Goal: Transaction & Acquisition: Purchase product/service

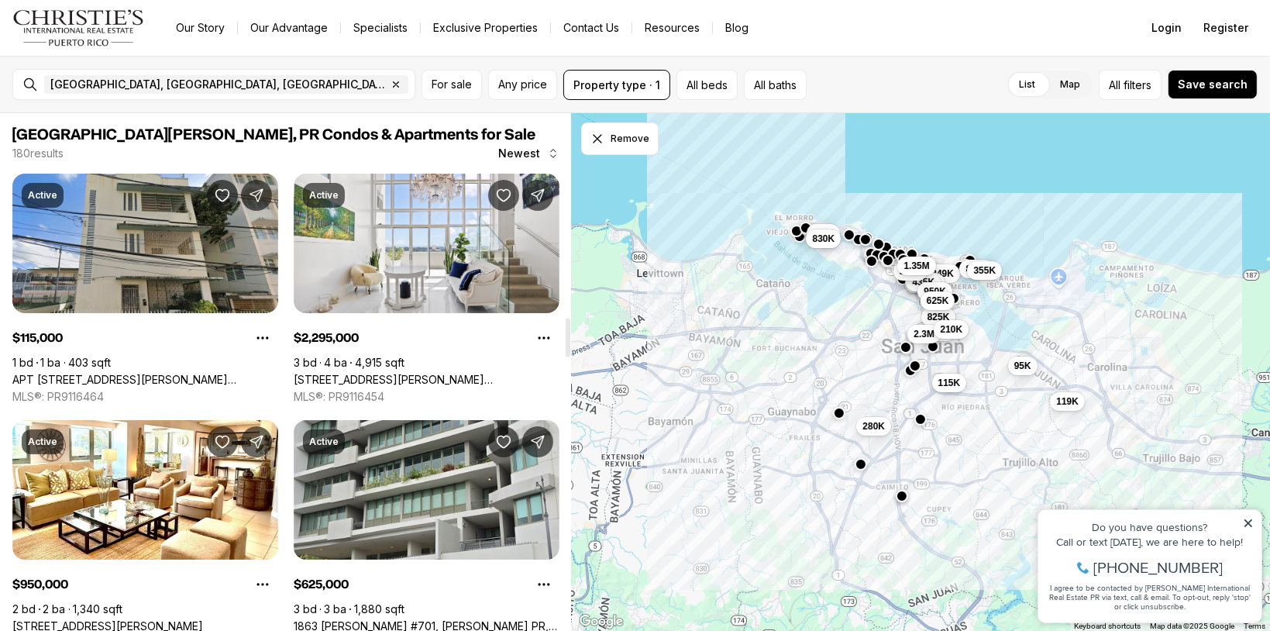
scroll to position [2712, 0]
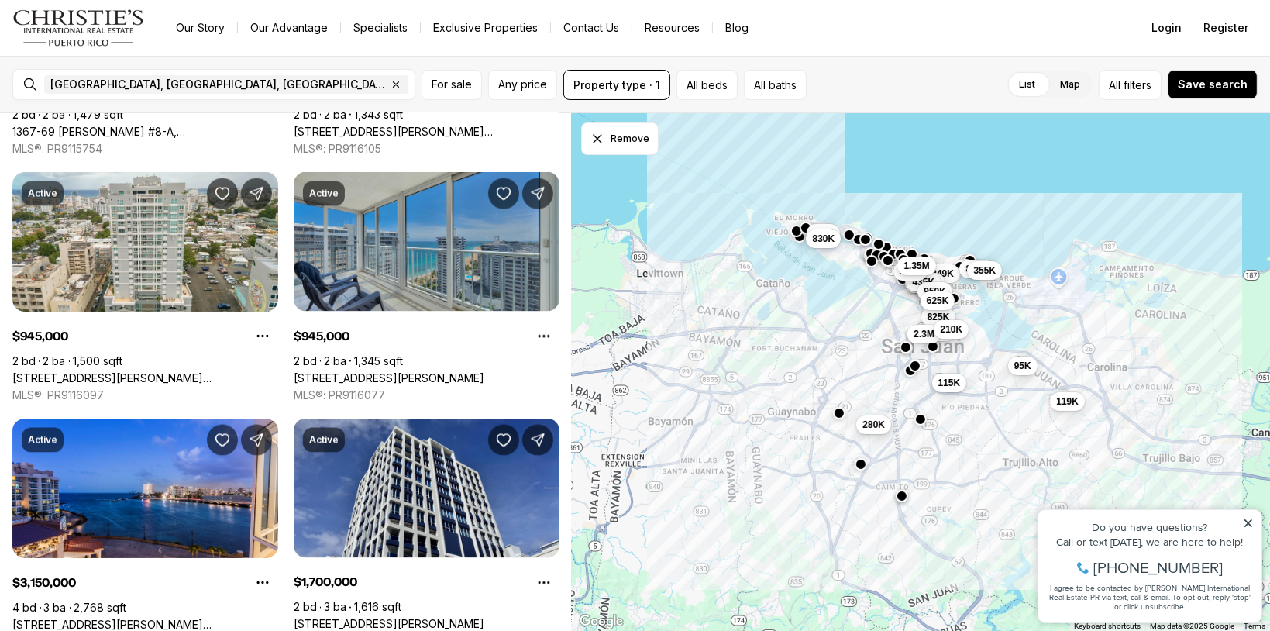
click at [876, 426] on span "280K" at bounding box center [874, 424] width 22 height 12
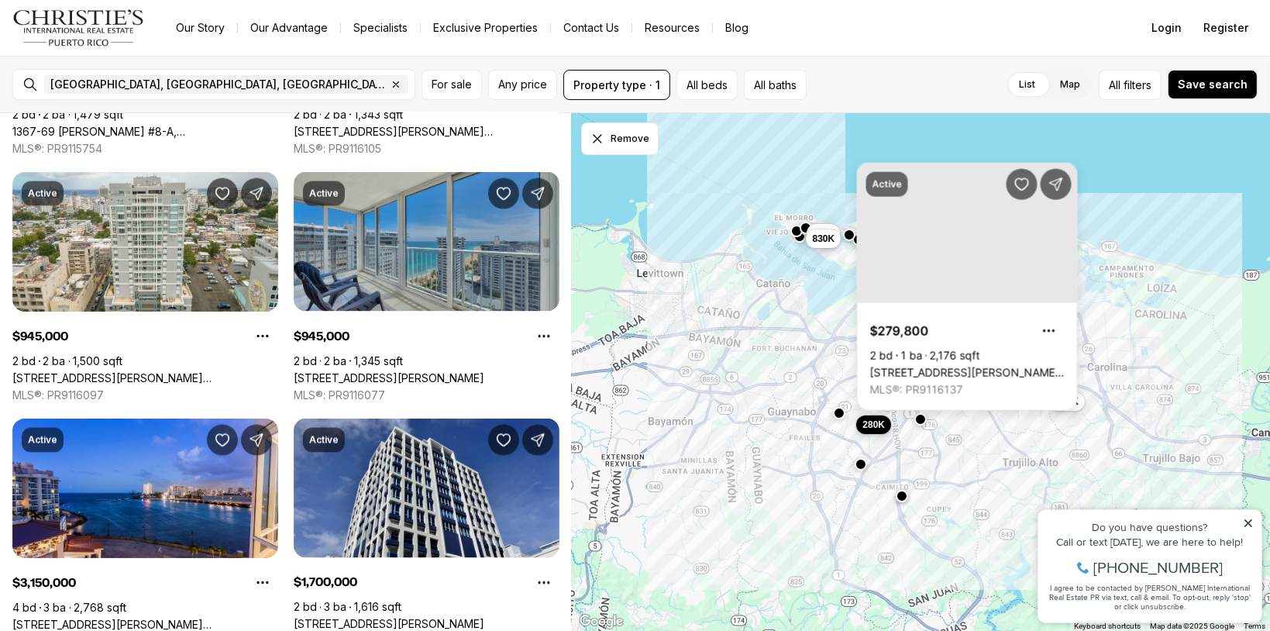
click at [876, 426] on span "280K" at bounding box center [874, 424] width 22 height 12
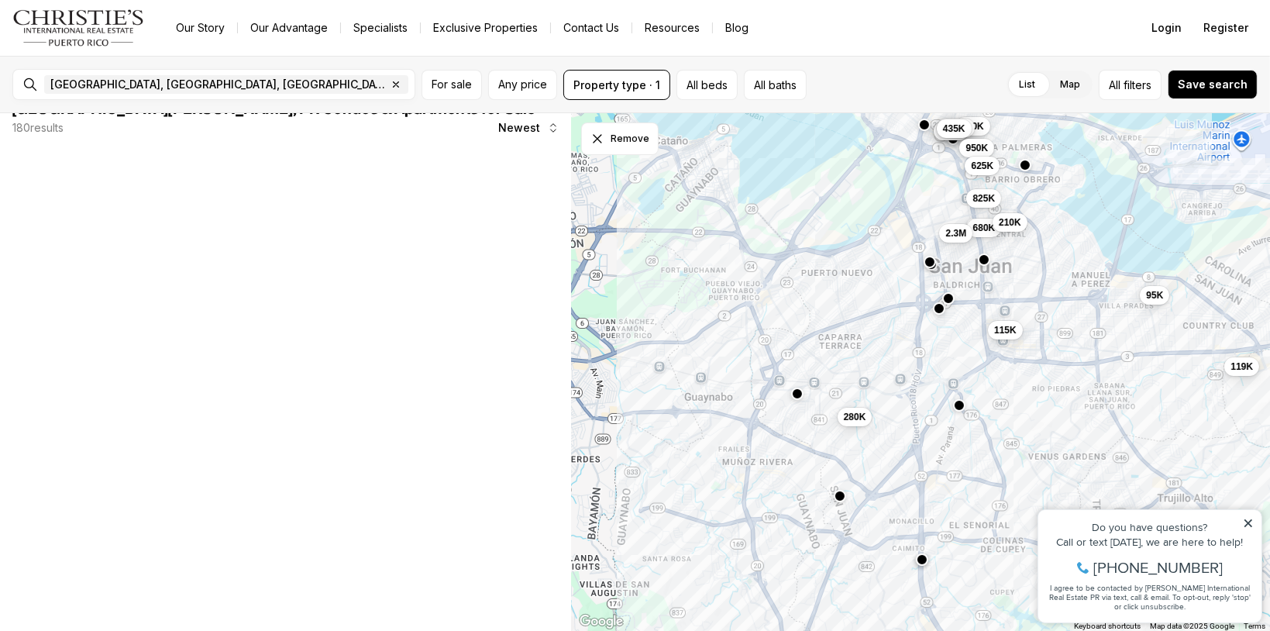
scroll to position [0, 0]
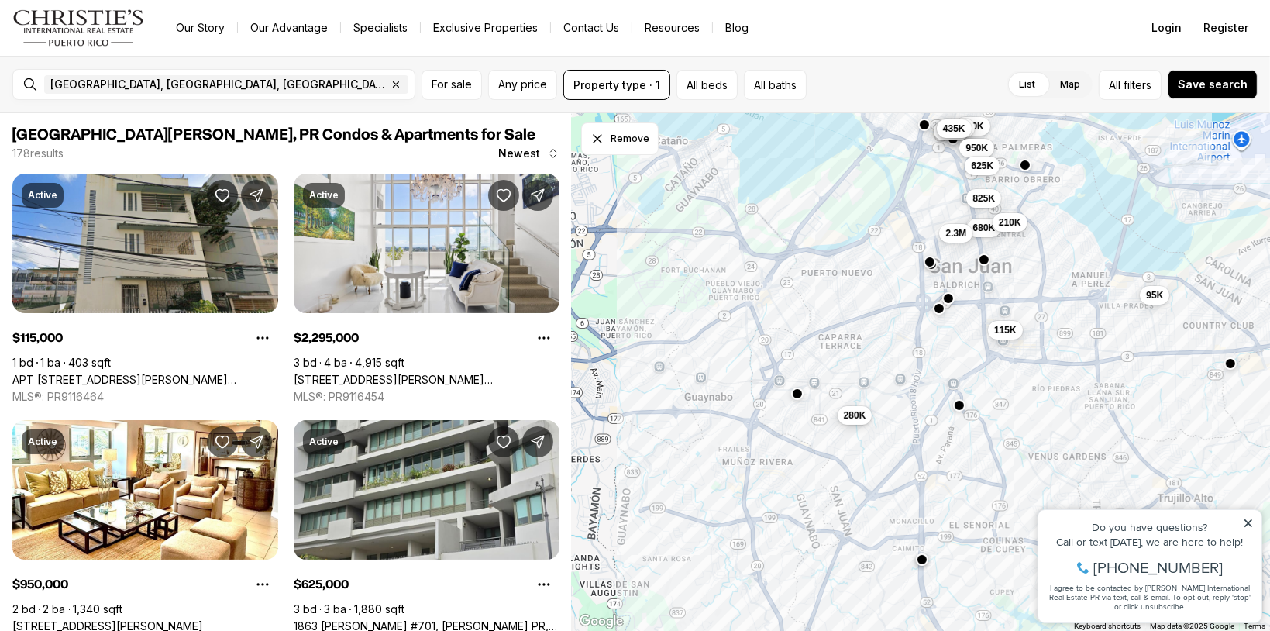
click at [849, 417] on span "280K" at bounding box center [855, 415] width 22 height 12
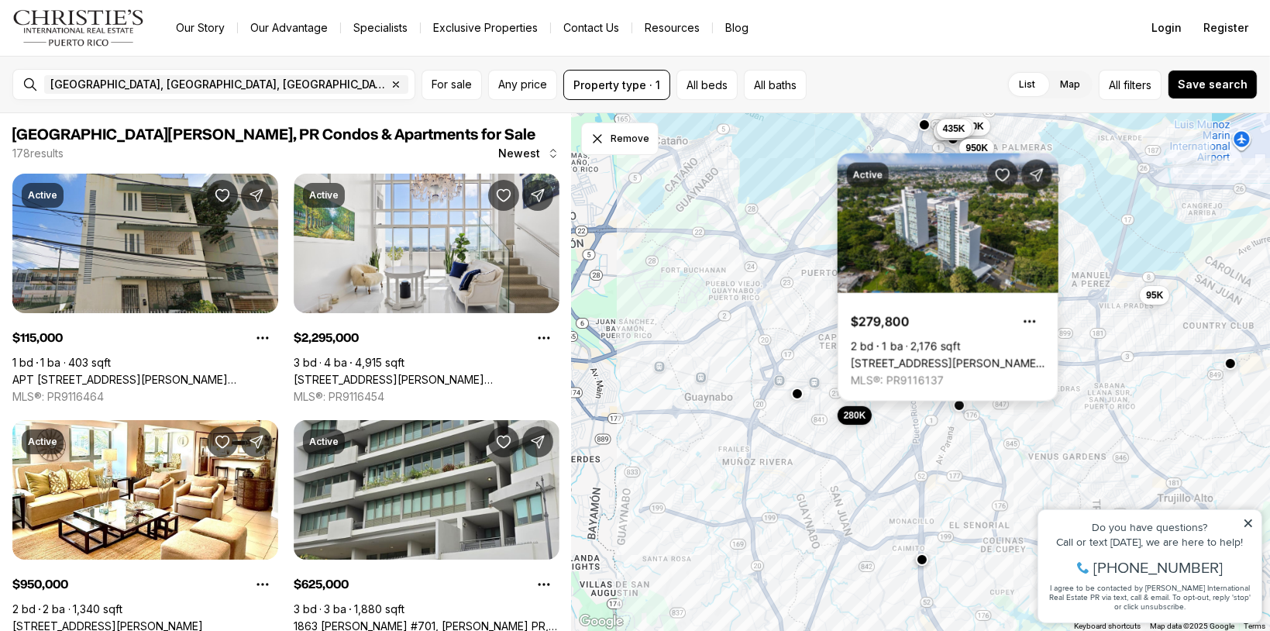
click at [998, 356] on link "[STREET_ADDRESS][PERSON_NAME] APARTMENTS #APT. B-1604, [GEOGRAPHIC_DATA][PERSON…" at bounding box center [948, 363] width 195 height 14
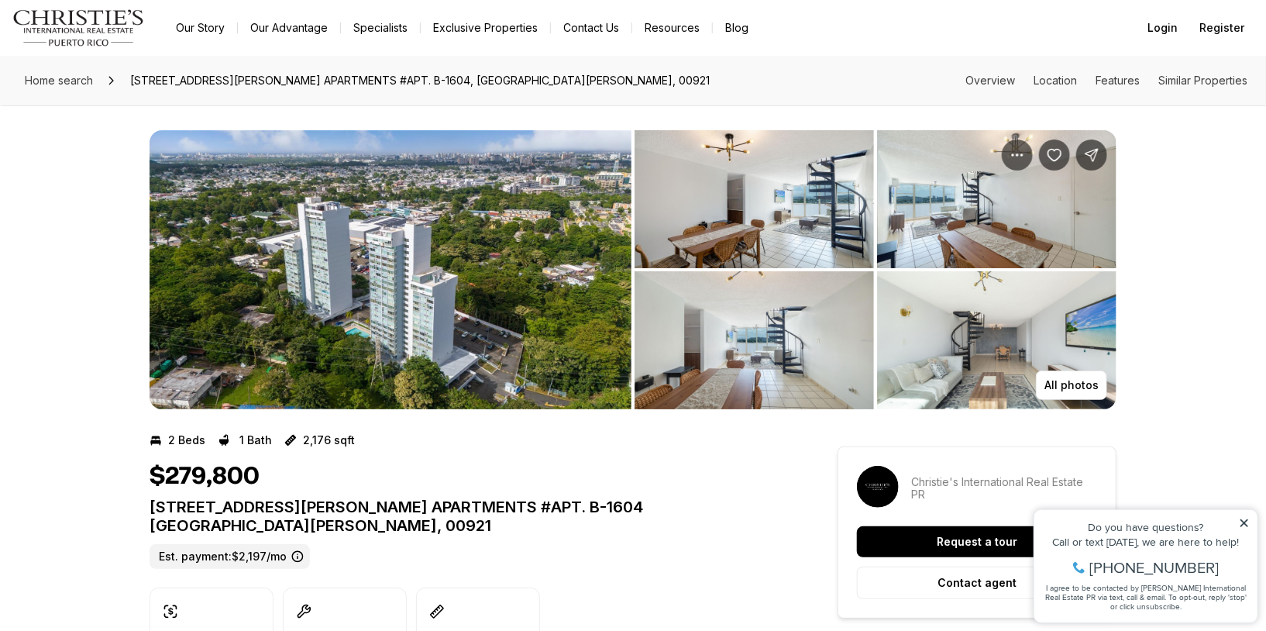
click at [846, 178] on img "View image gallery" at bounding box center [754, 199] width 239 height 138
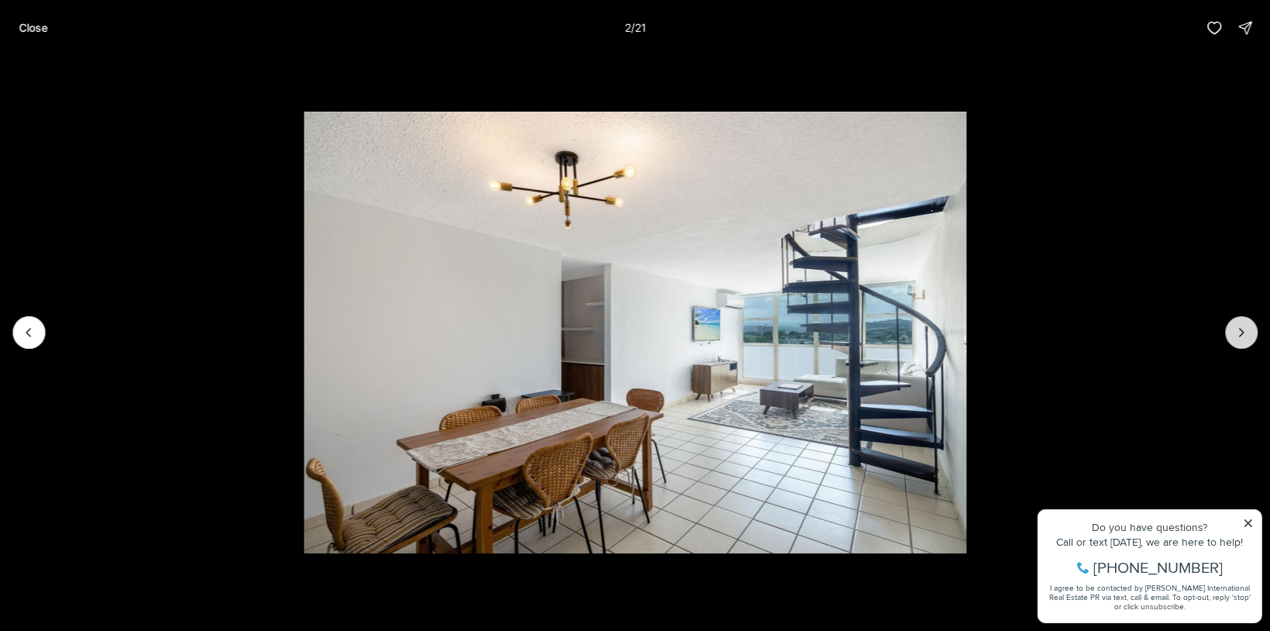
click at [1234, 329] on button "Next slide" at bounding box center [1241, 332] width 33 height 33
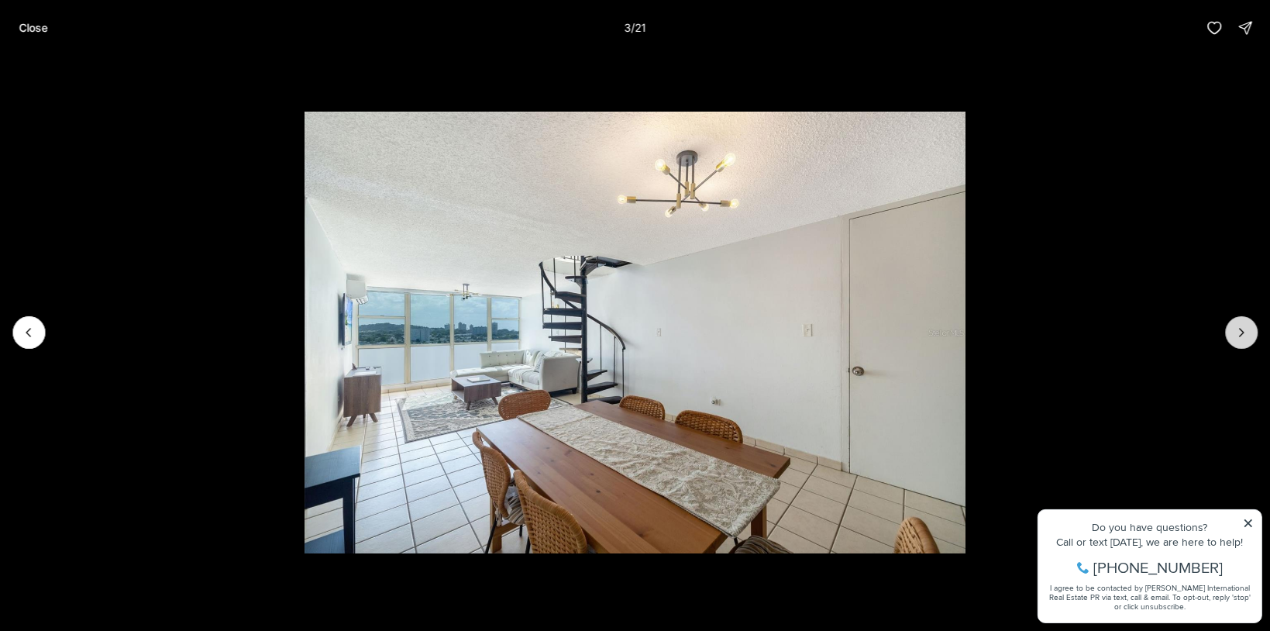
click at [1234, 329] on button "Next slide" at bounding box center [1241, 332] width 33 height 33
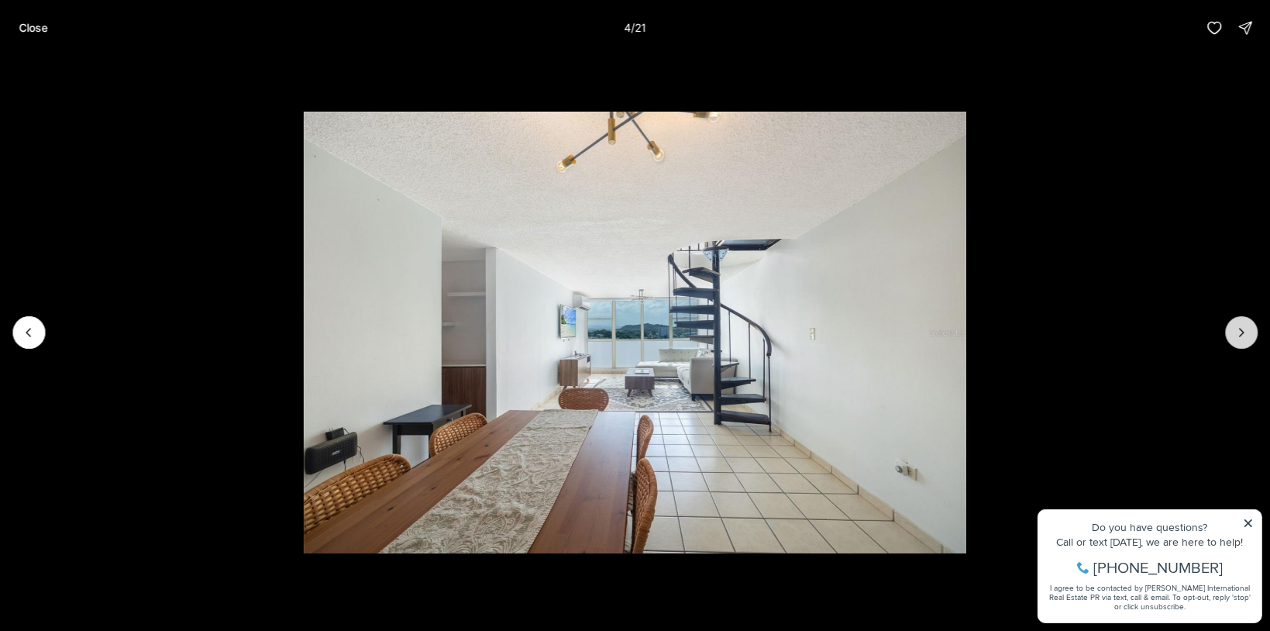
click at [1234, 329] on button "Next slide" at bounding box center [1241, 332] width 33 height 33
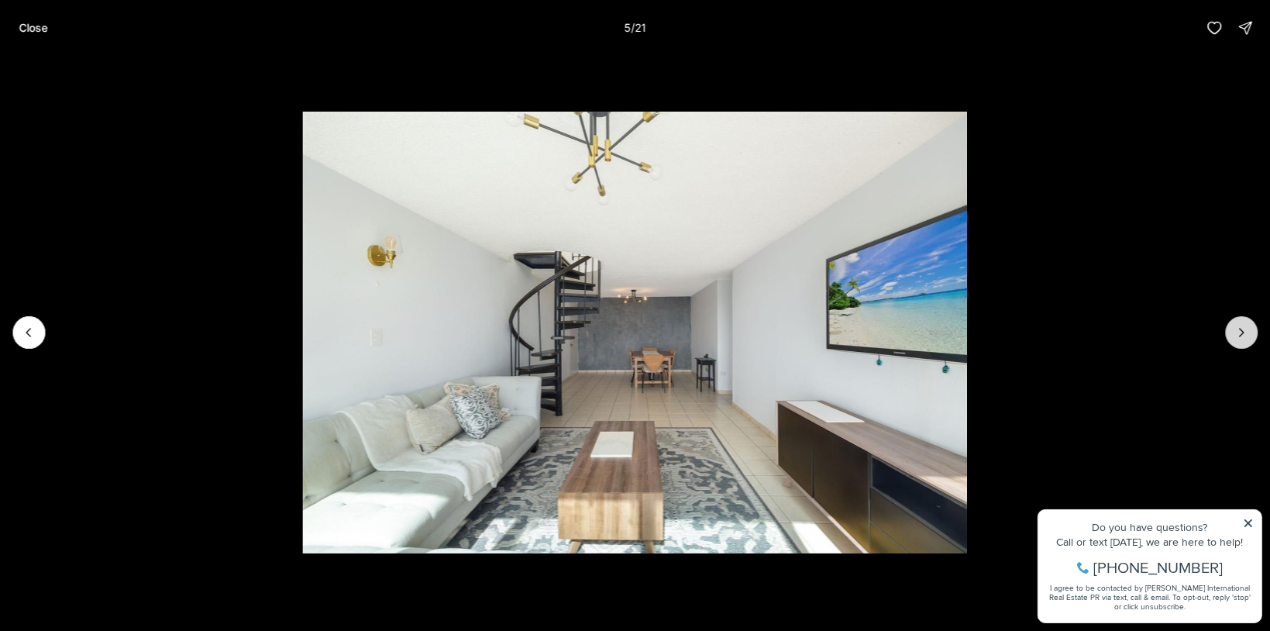
click at [1234, 329] on button "Next slide" at bounding box center [1241, 332] width 33 height 33
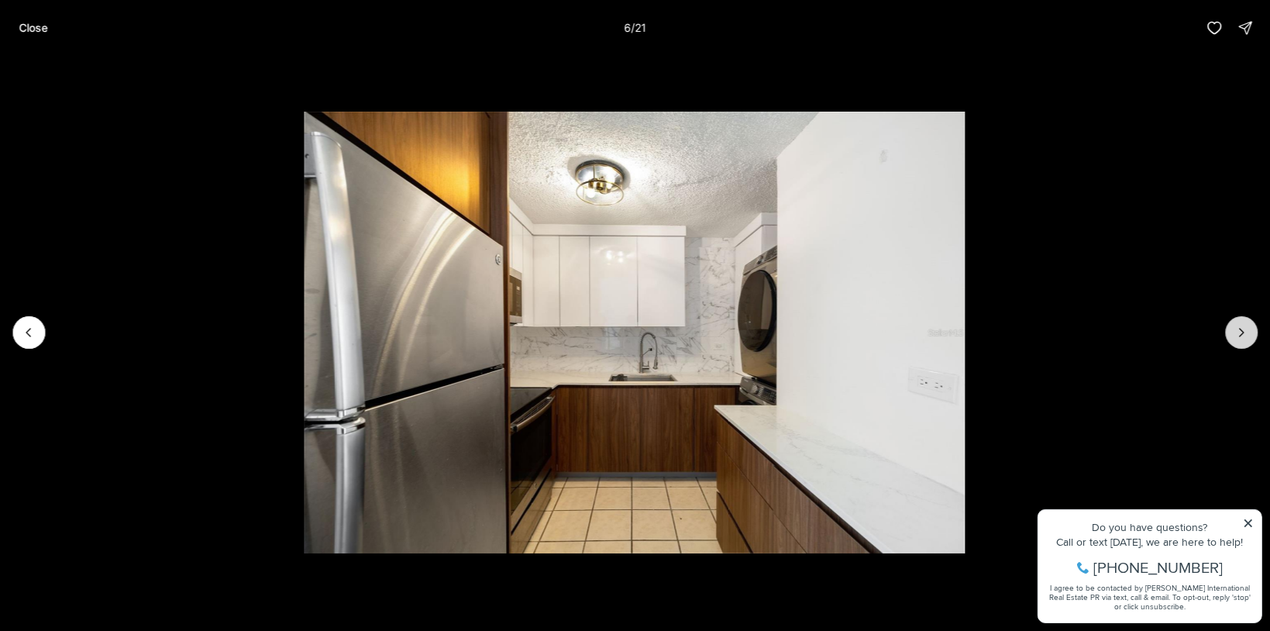
click at [1234, 329] on button "Next slide" at bounding box center [1241, 332] width 33 height 33
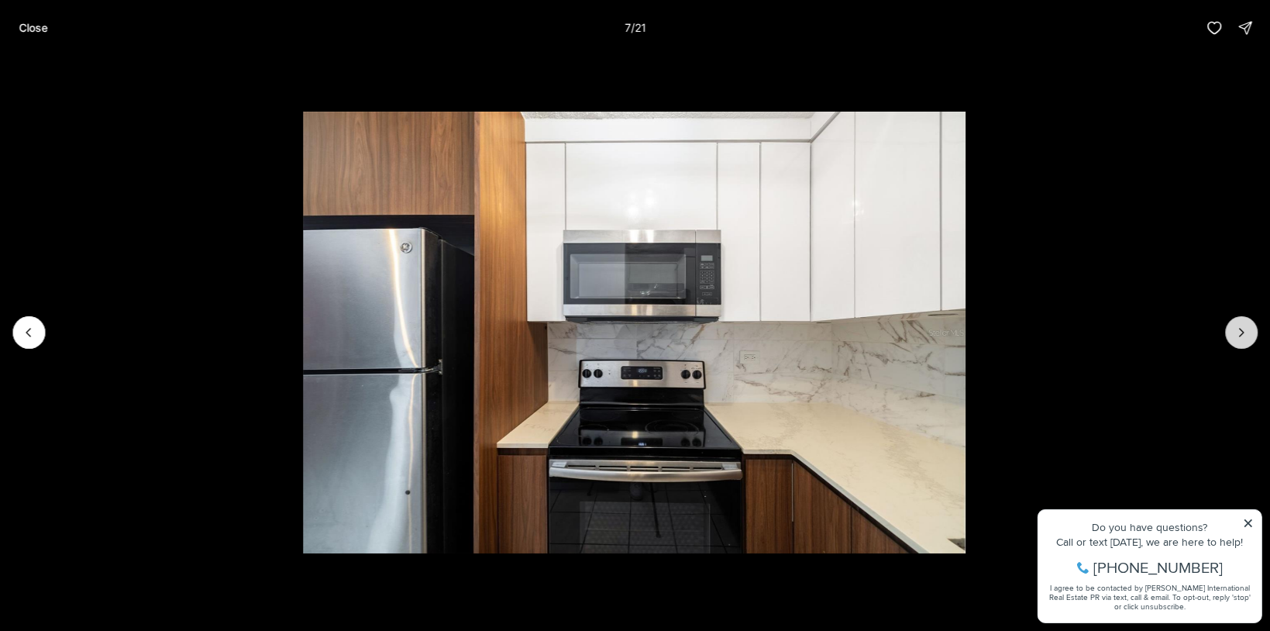
click at [1234, 329] on button "Next slide" at bounding box center [1241, 332] width 33 height 33
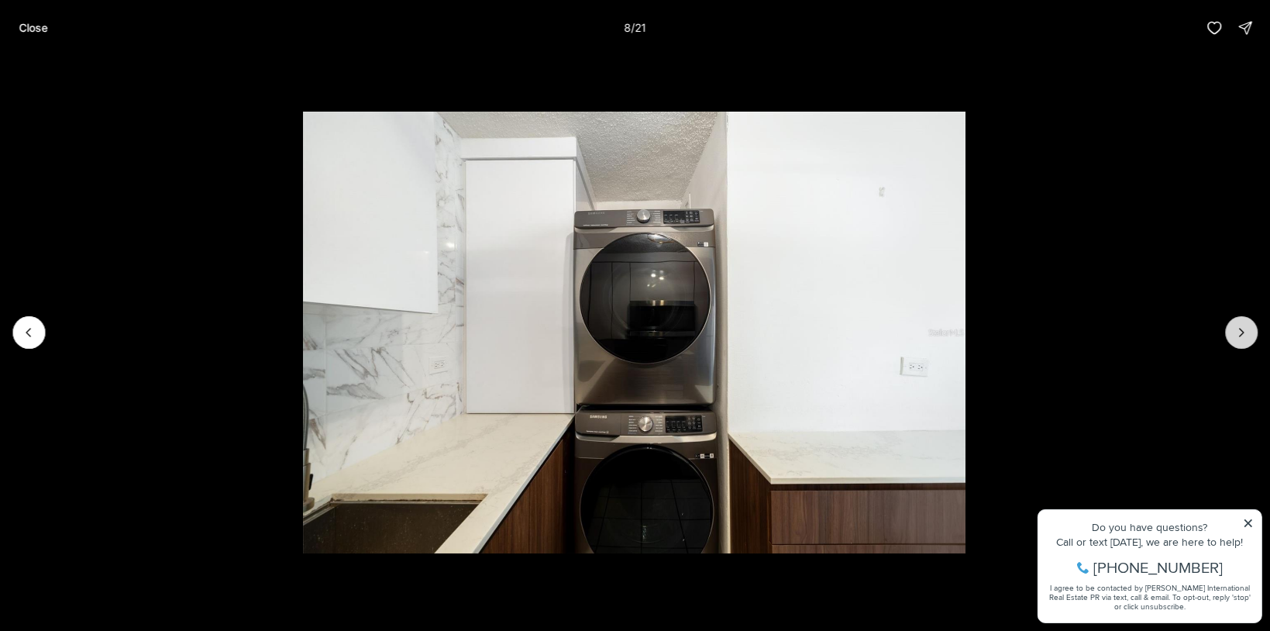
click at [1234, 329] on button "Next slide" at bounding box center [1241, 332] width 33 height 33
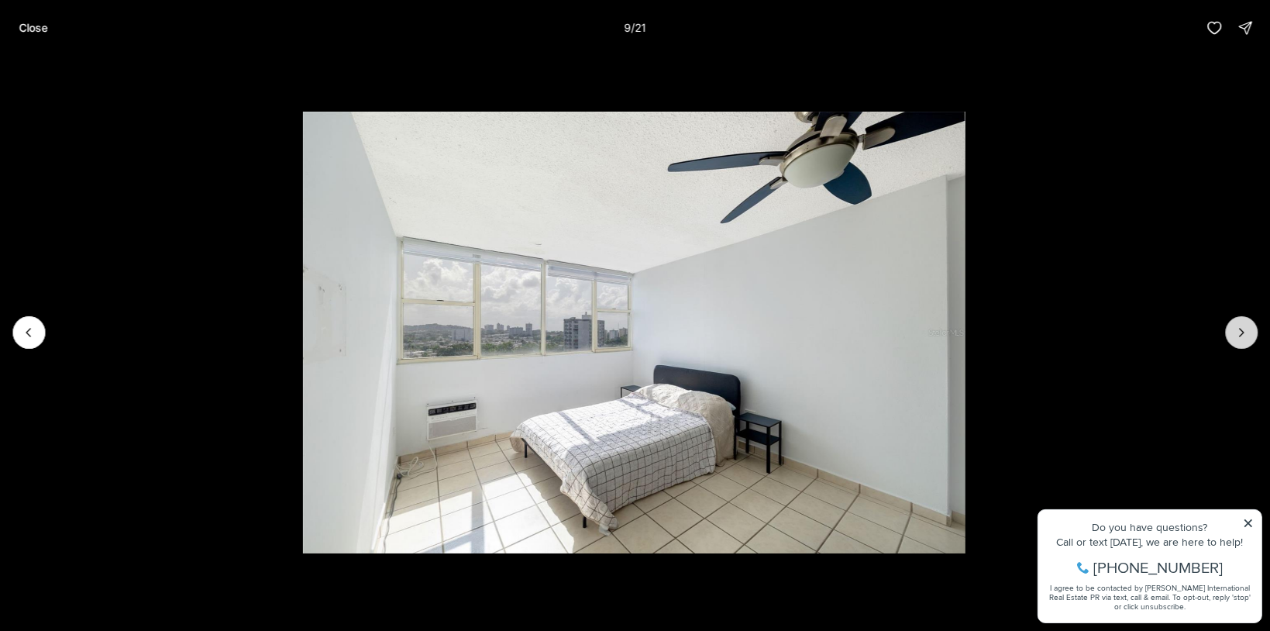
click at [1234, 329] on button "Next slide" at bounding box center [1241, 332] width 33 height 33
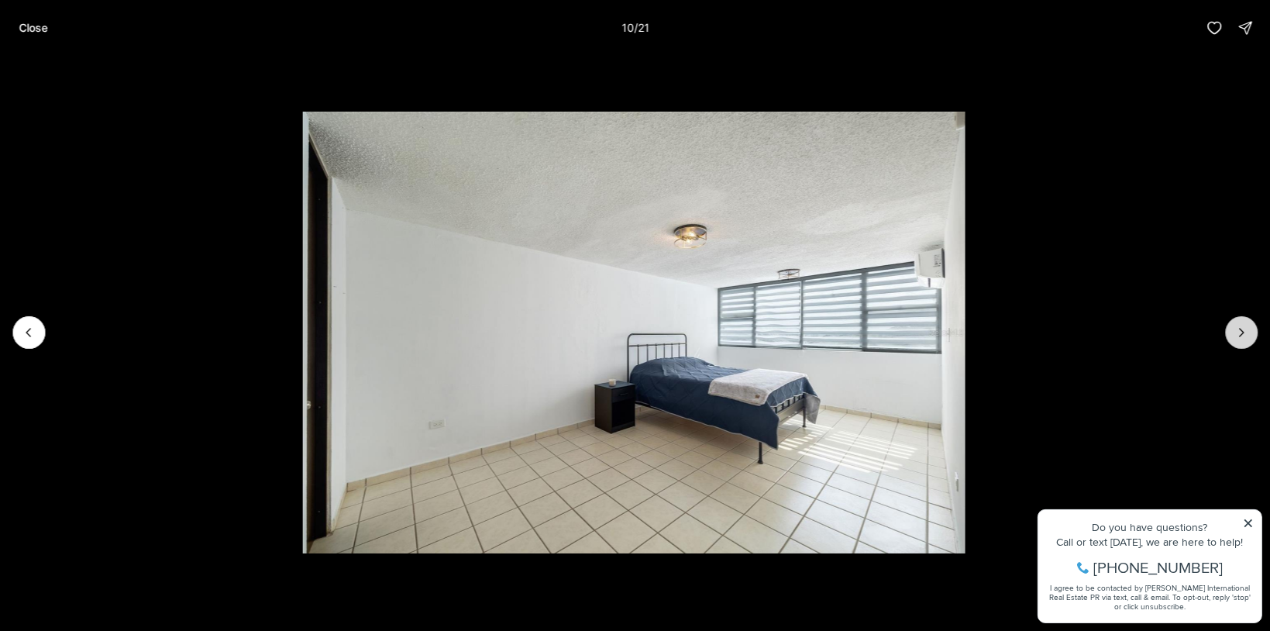
click at [1234, 329] on button "Next slide" at bounding box center [1241, 332] width 33 height 33
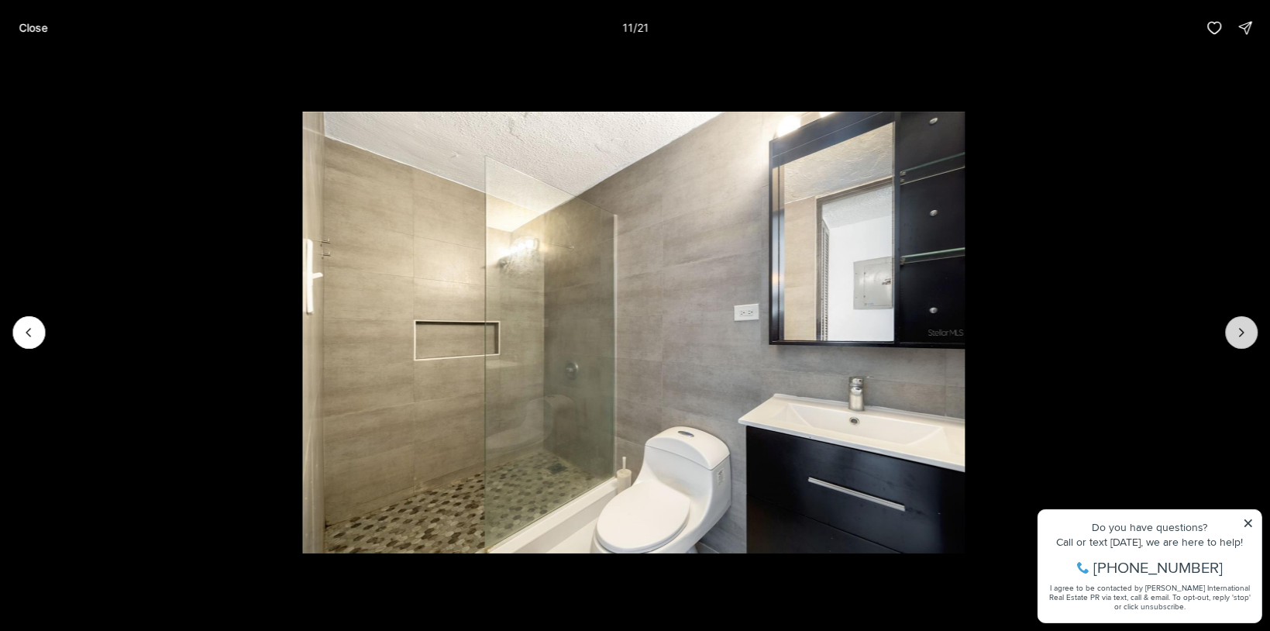
click at [1234, 329] on button "Next slide" at bounding box center [1241, 332] width 33 height 33
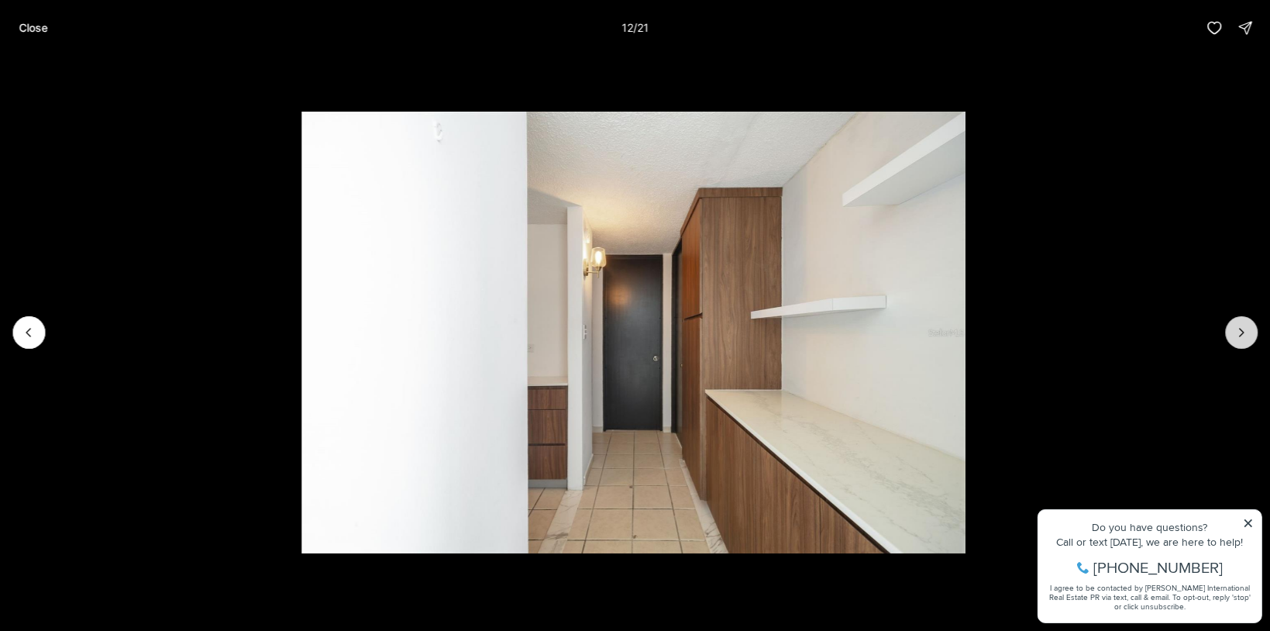
click at [1234, 329] on button "Next slide" at bounding box center [1241, 332] width 33 height 33
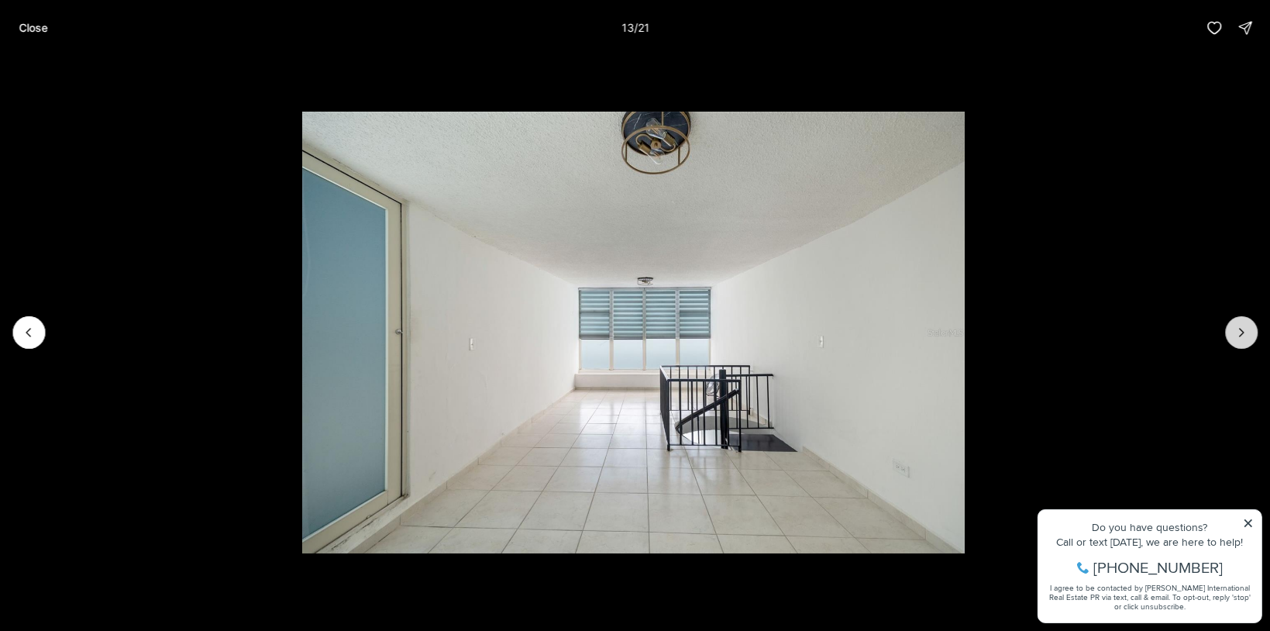
click at [1234, 329] on button "Next slide" at bounding box center [1241, 332] width 33 height 33
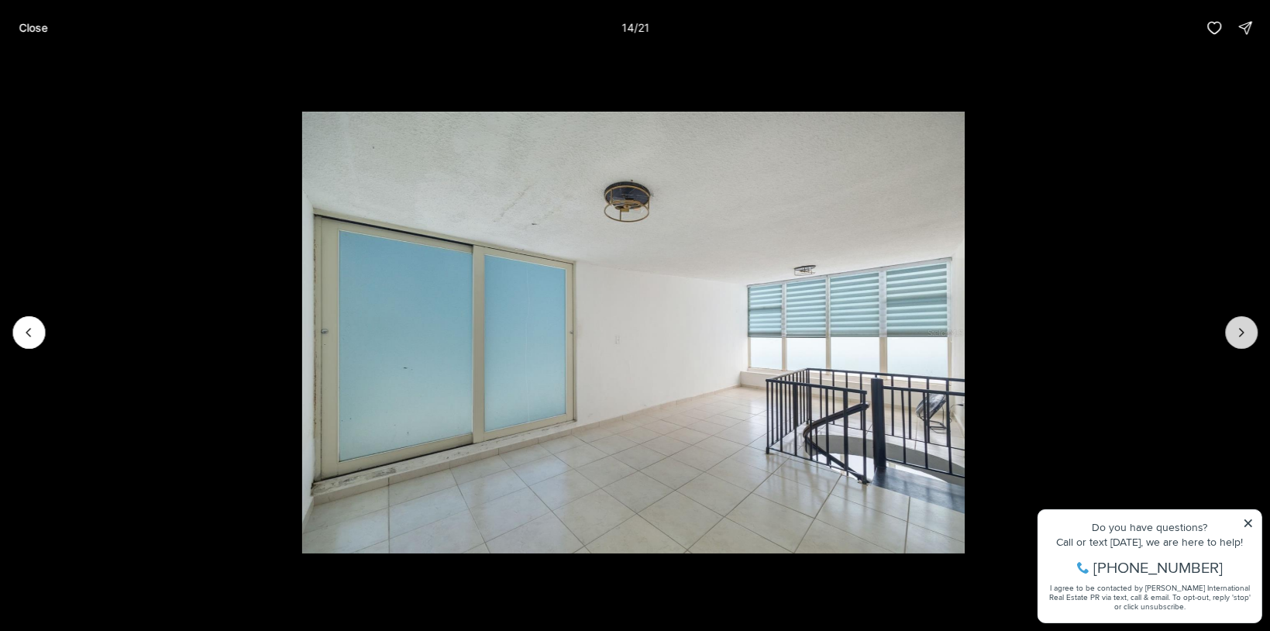
click at [1234, 329] on button "Next slide" at bounding box center [1241, 332] width 33 height 33
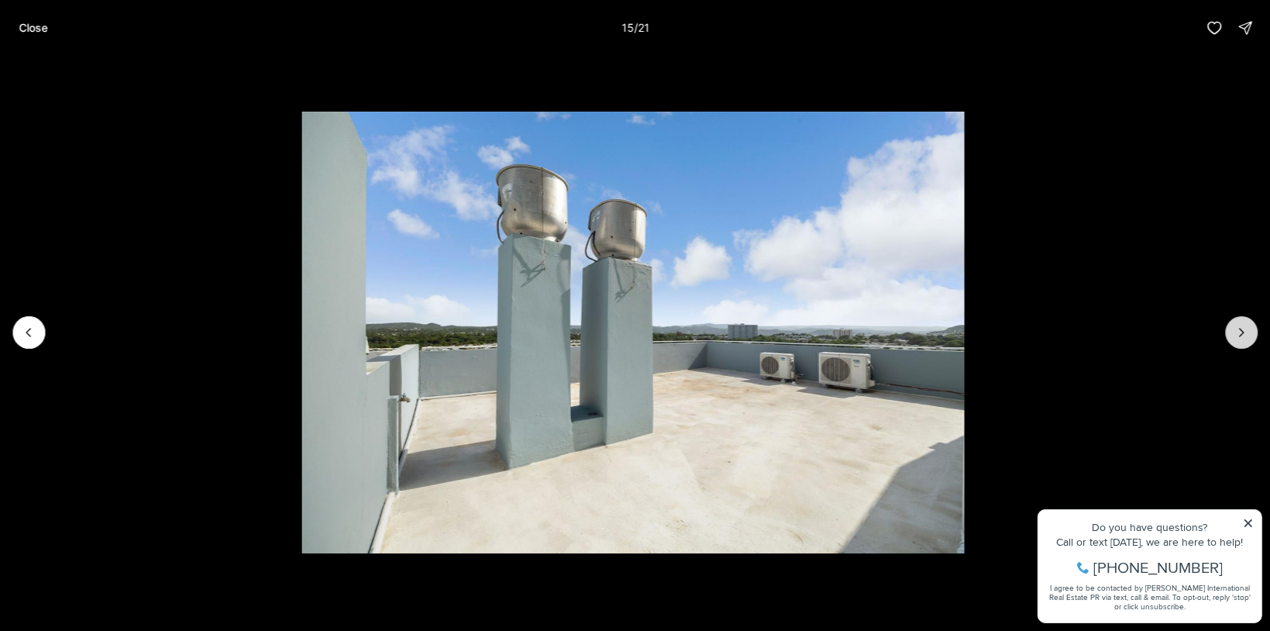
click at [1234, 329] on button "Next slide" at bounding box center [1241, 332] width 33 height 33
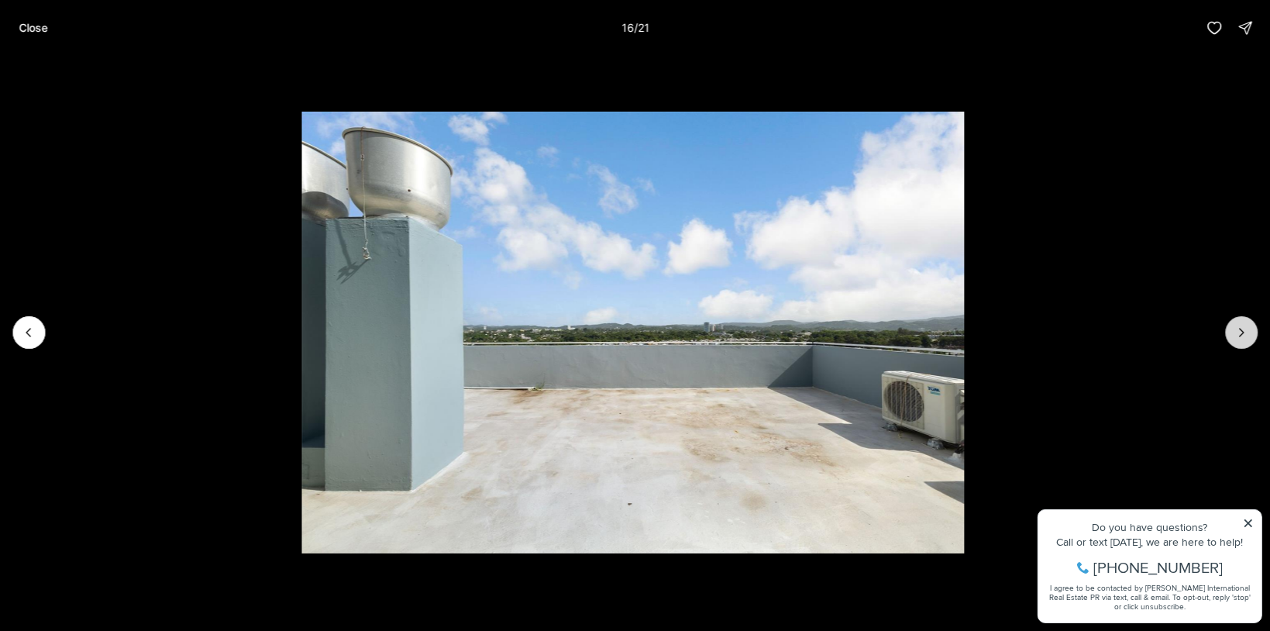
click at [1234, 330] on button "Next slide" at bounding box center [1241, 332] width 33 height 33
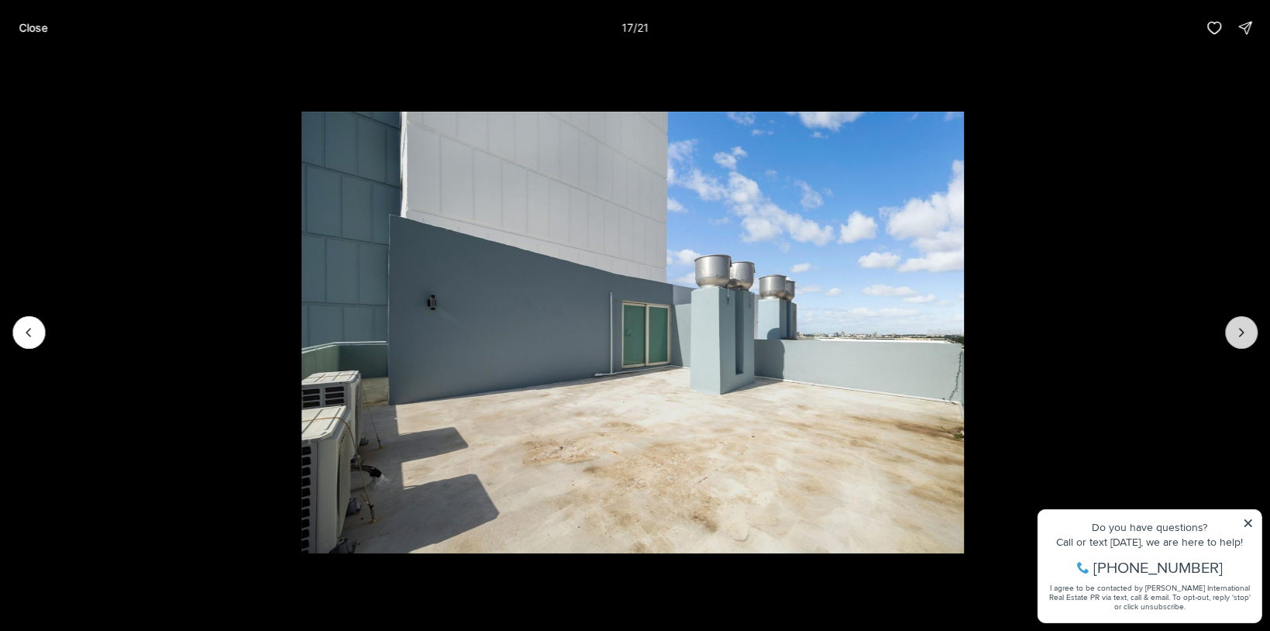
click at [1234, 330] on button "Next slide" at bounding box center [1241, 332] width 33 height 33
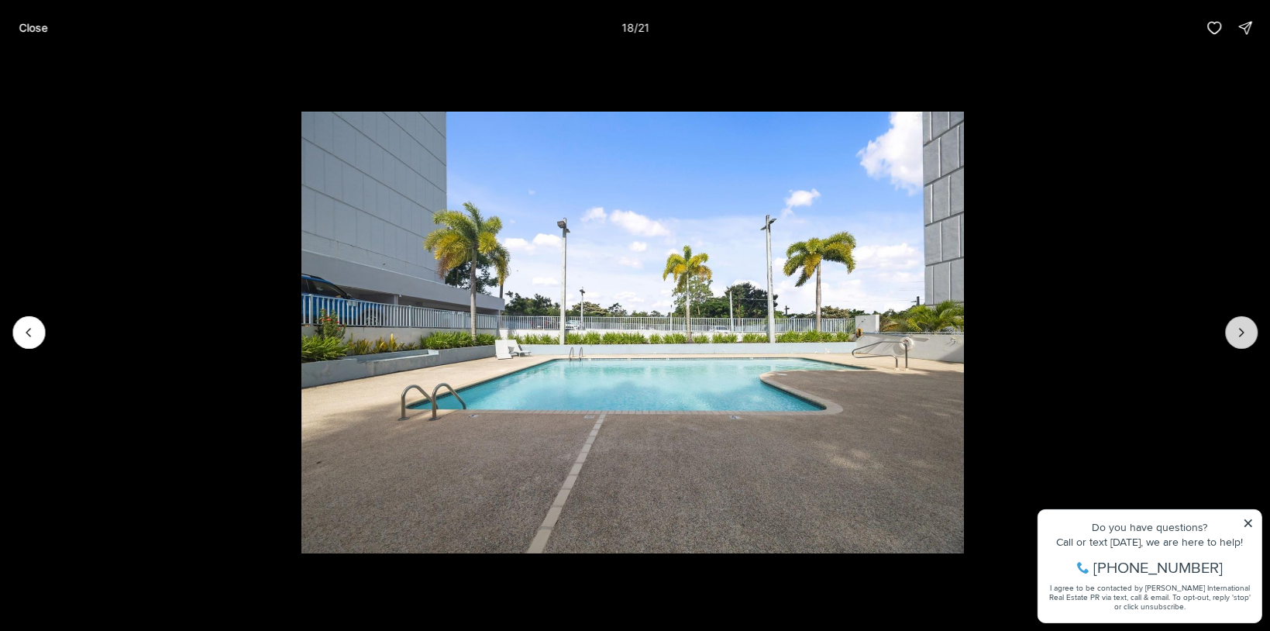
click at [1234, 330] on button "Next slide" at bounding box center [1241, 332] width 33 height 33
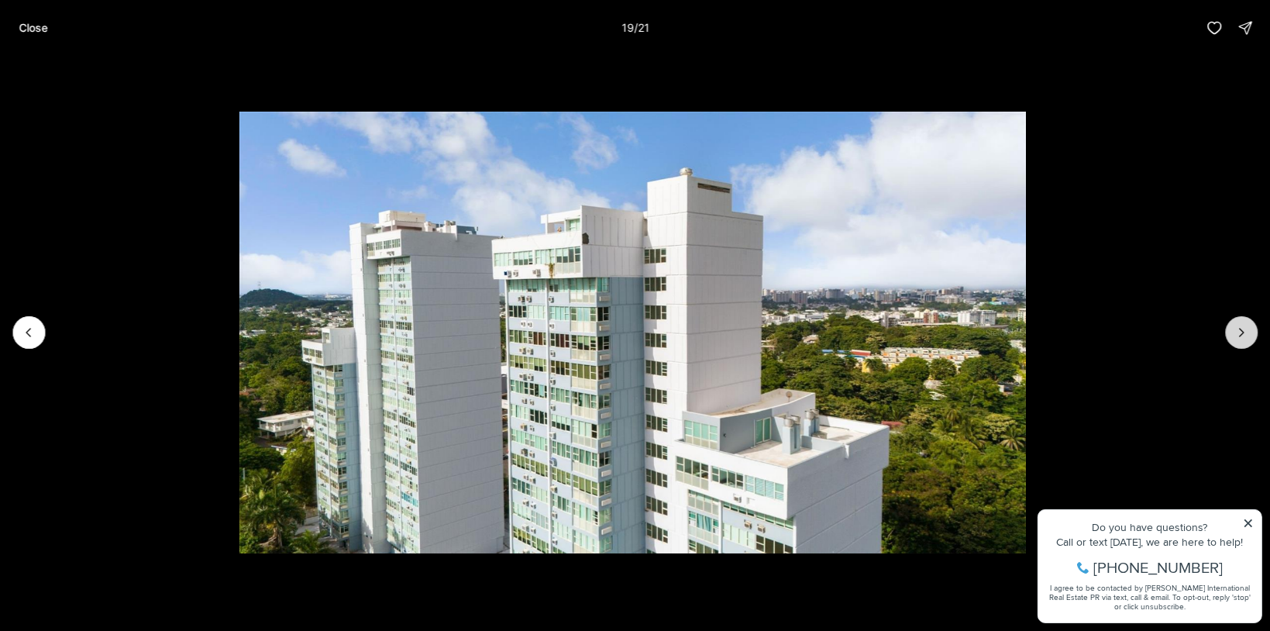
click at [1234, 330] on button "Next slide" at bounding box center [1241, 332] width 33 height 33
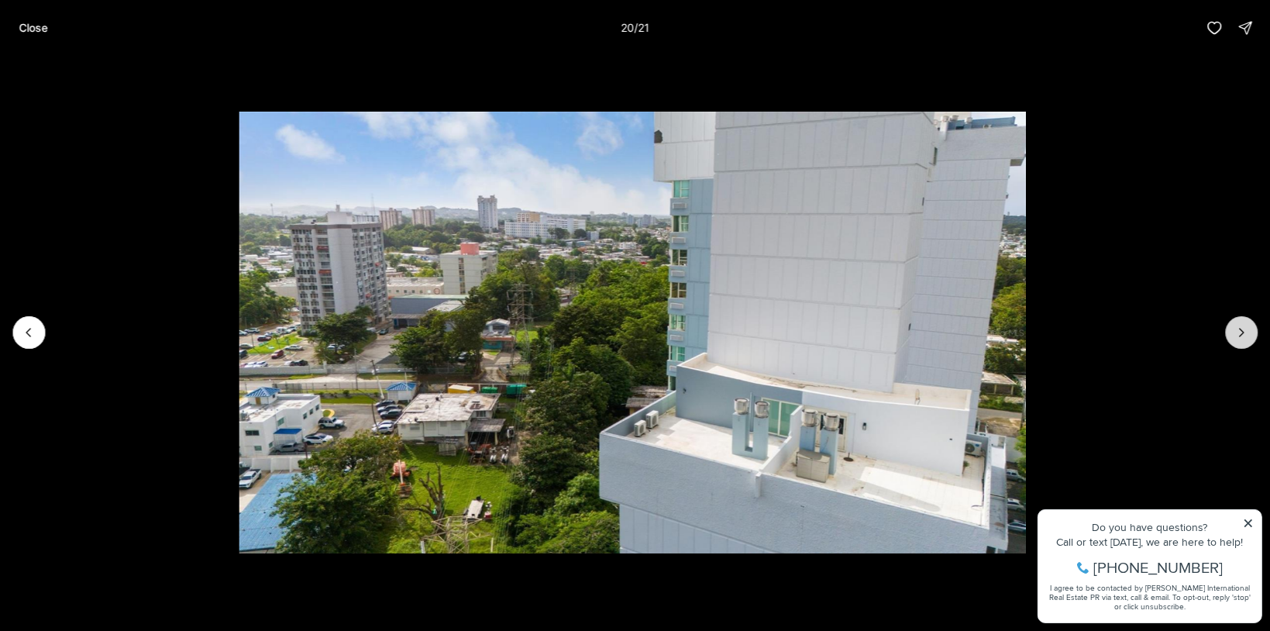
click at [1234, 330] on button "Next slide" at bounding box center [1241, 332] width 33 height 33
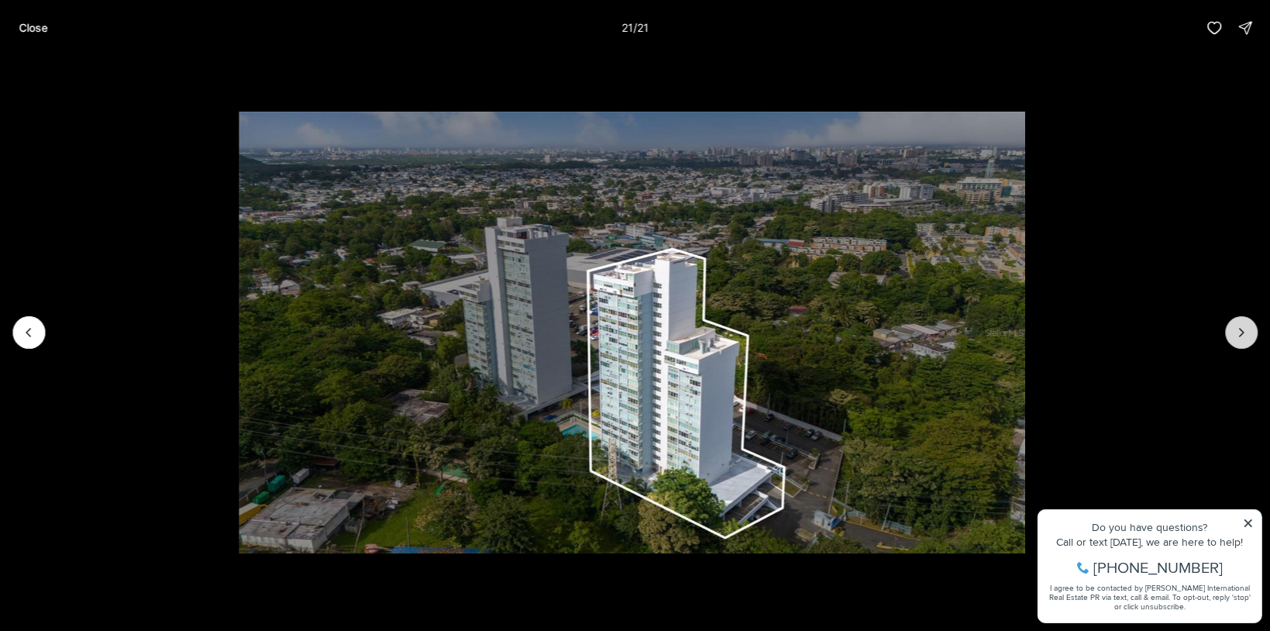
click at [1234, 330] on div at bounding box center [1241, 332] width 33 height 33
click at [1246, 333] on div at bounding box center [1241, 332] width 33 height 33
click at [42, 22] on p "Close" at bounding box center [33, 28] width 29 height 12
